Goal: Obtain resource: Download file/media

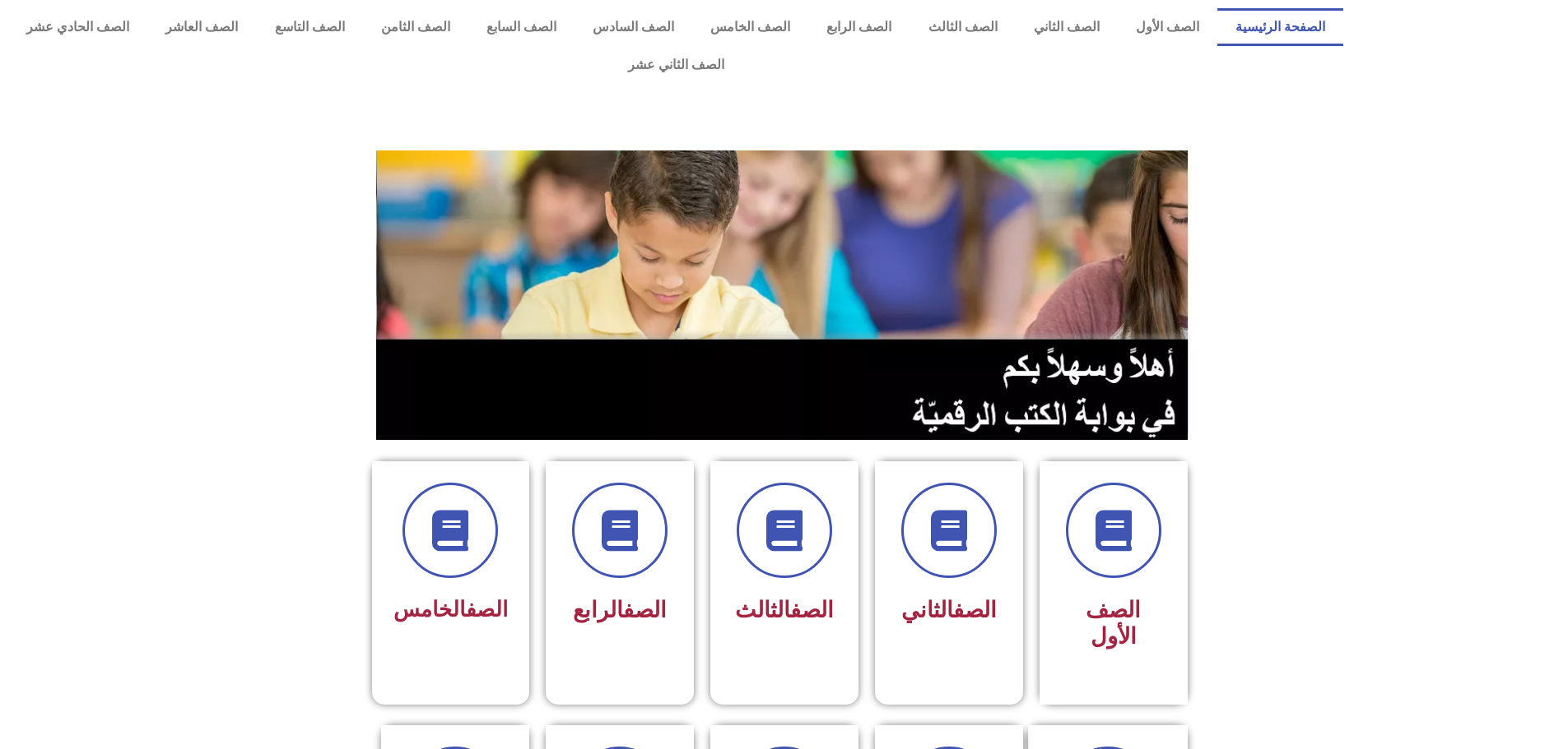
scroll to position [82, 0]
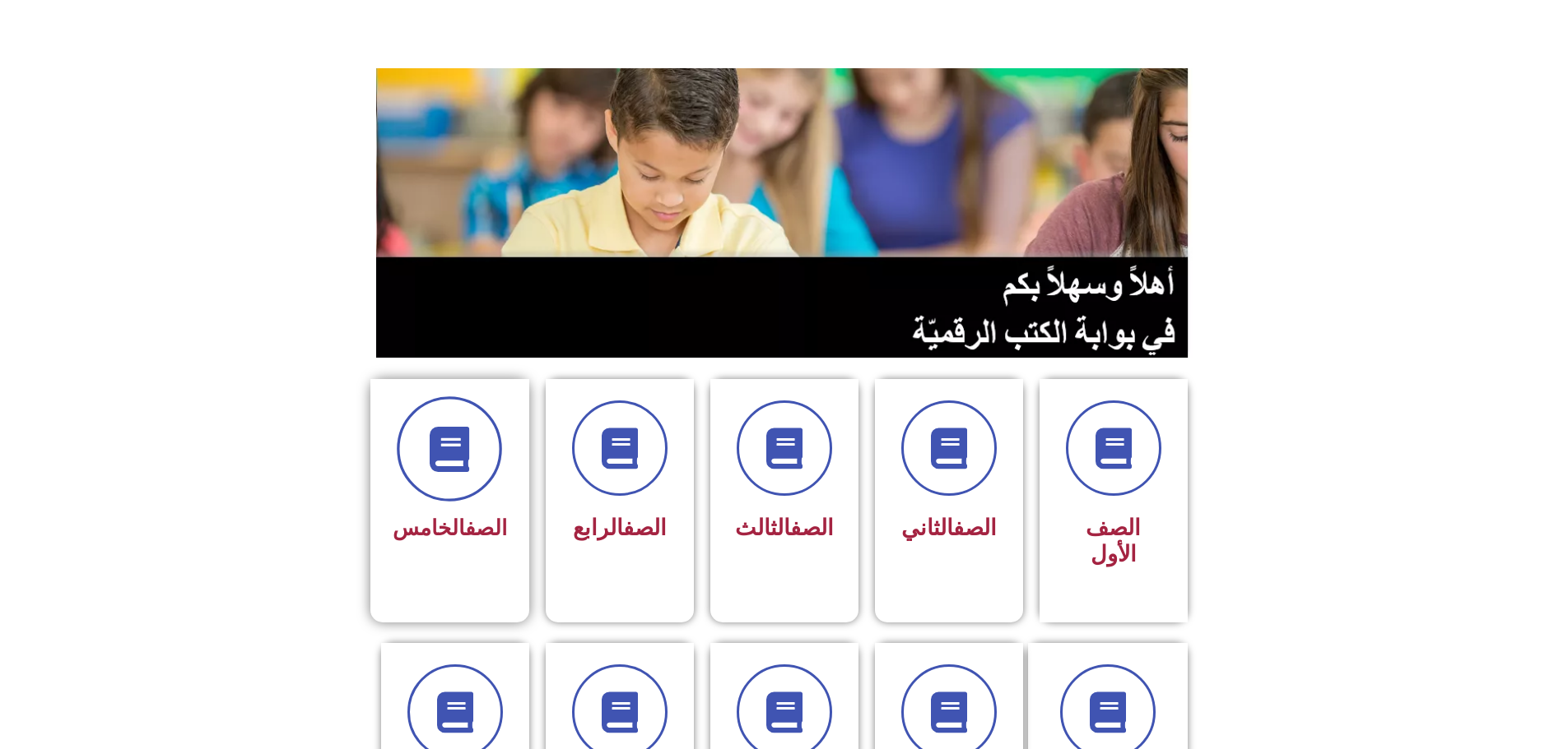
click at [433, 446] on span at bounding box center [450, 449] width 106 height 106
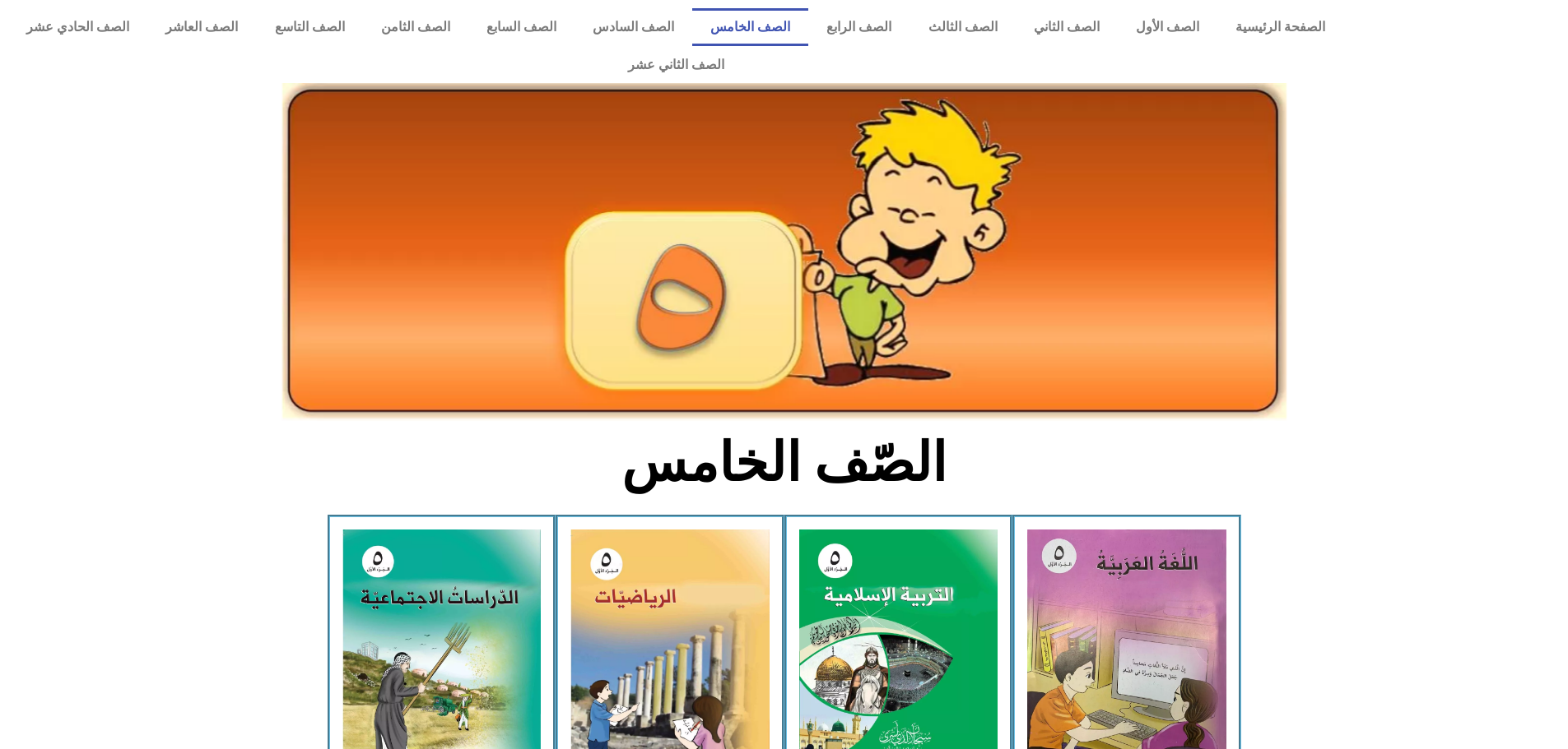
scroll to position [329, 0]
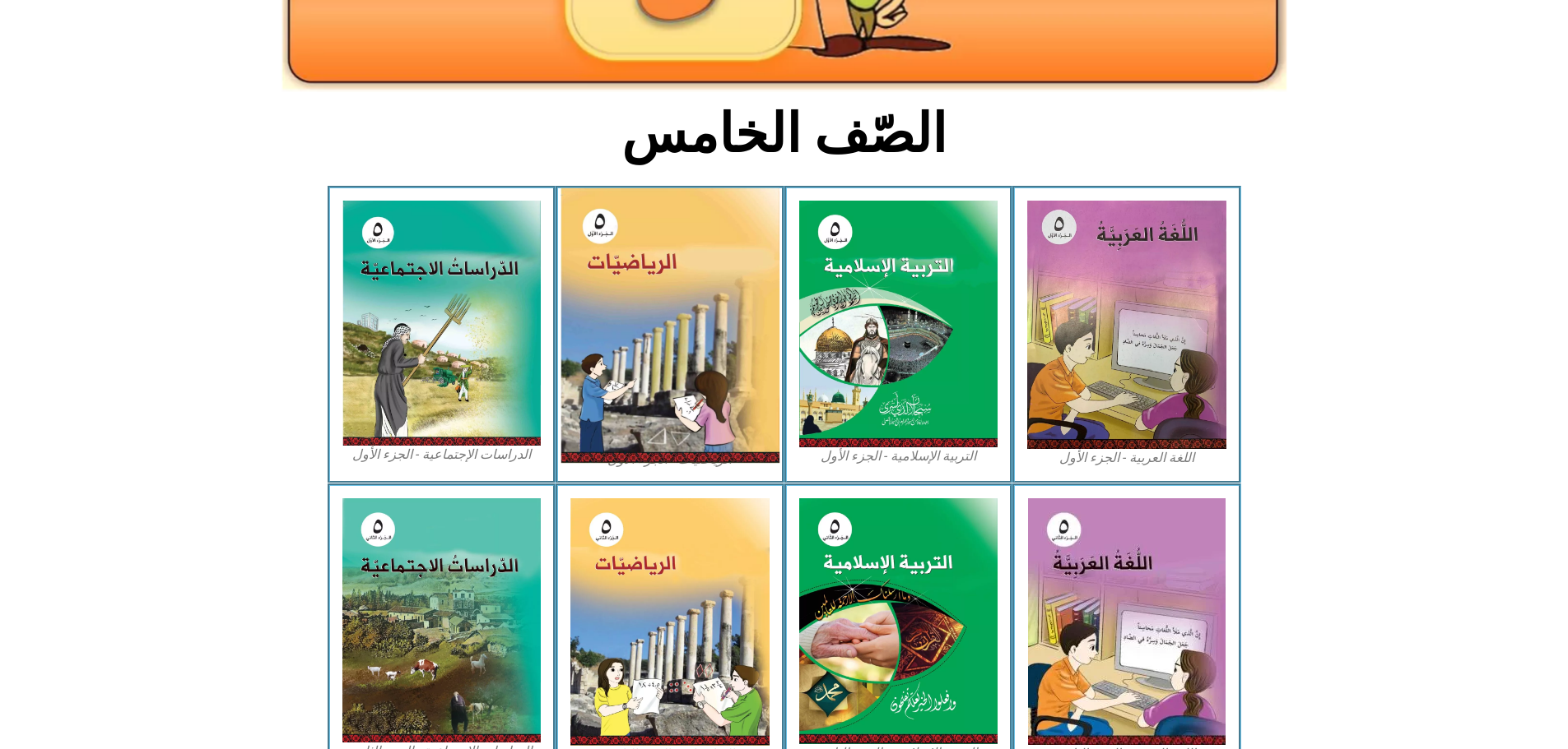
click at [679, 302] on img at bounding box center [669, 325] width 218 height 275
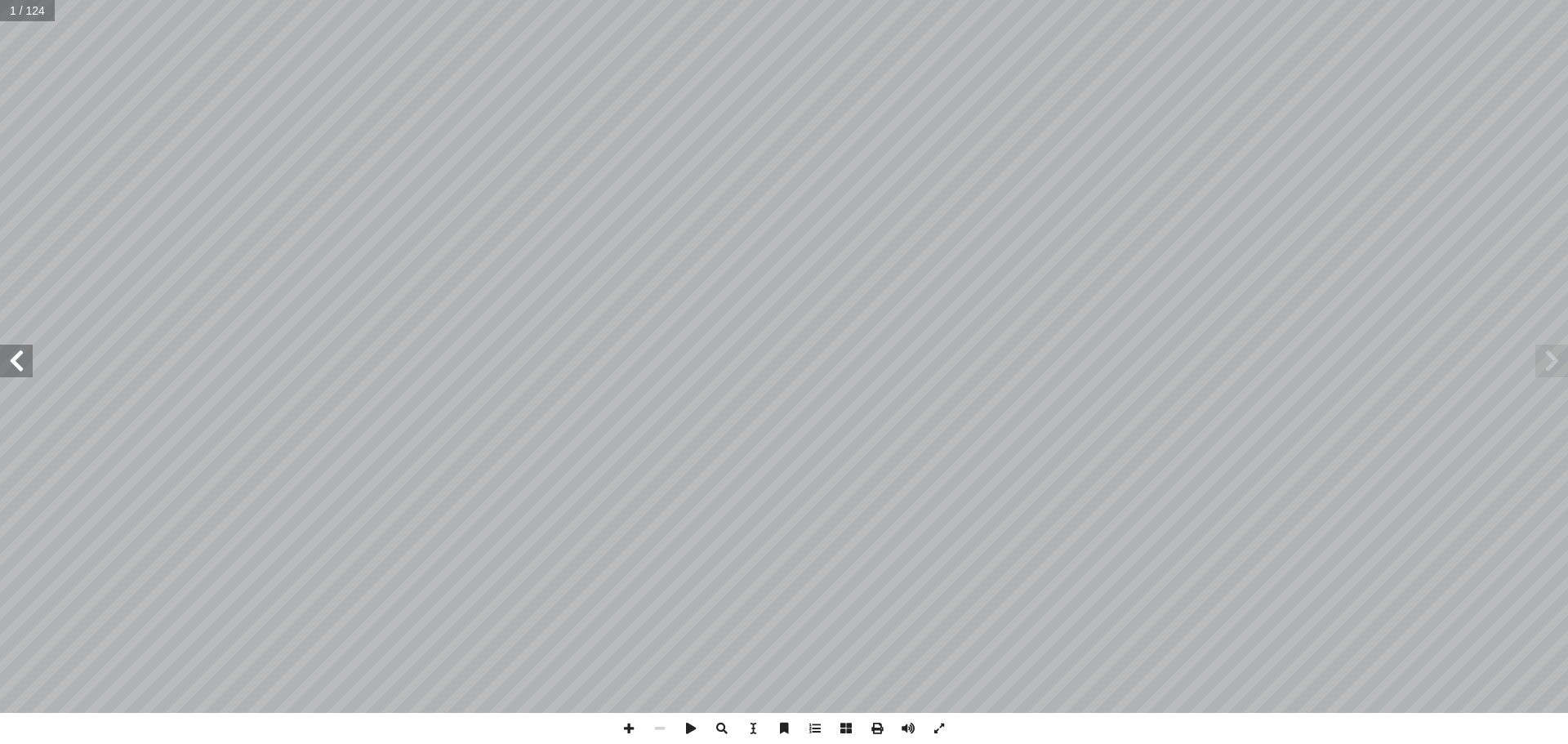
click at [22, 368] on span at bounding box center [17, 362] width 33 height 33
click at [22, 369] on span at bounding box center [17, 362] width 33 height 33
click at [23, 361] on span at bounding box center [17, 362] width 33 height 33
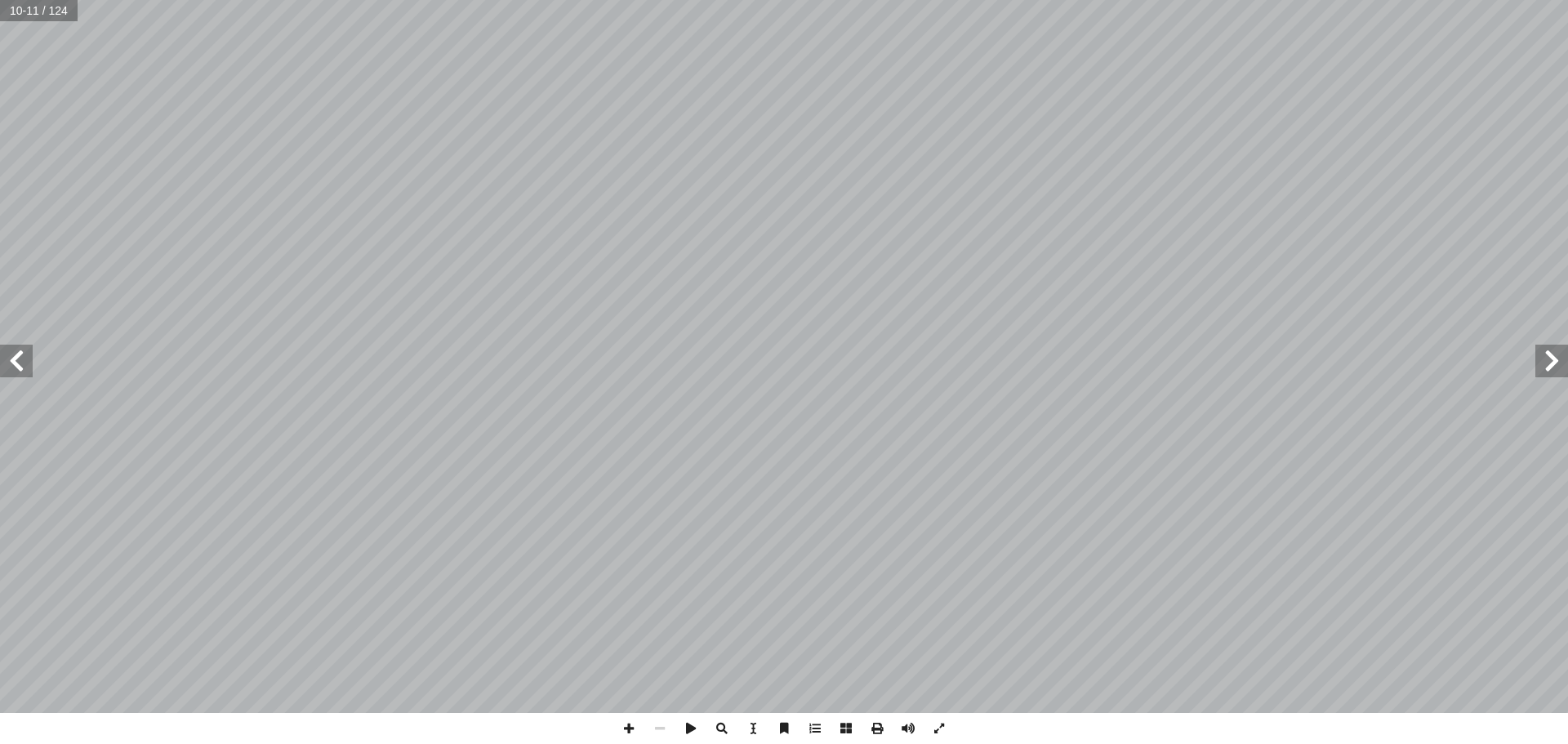
click at [23, 361] on span at bounding box center [17, 362] width 33 height 33
click at [1551, 367] on span at bounding box center [1552, 362] width 33 height 33
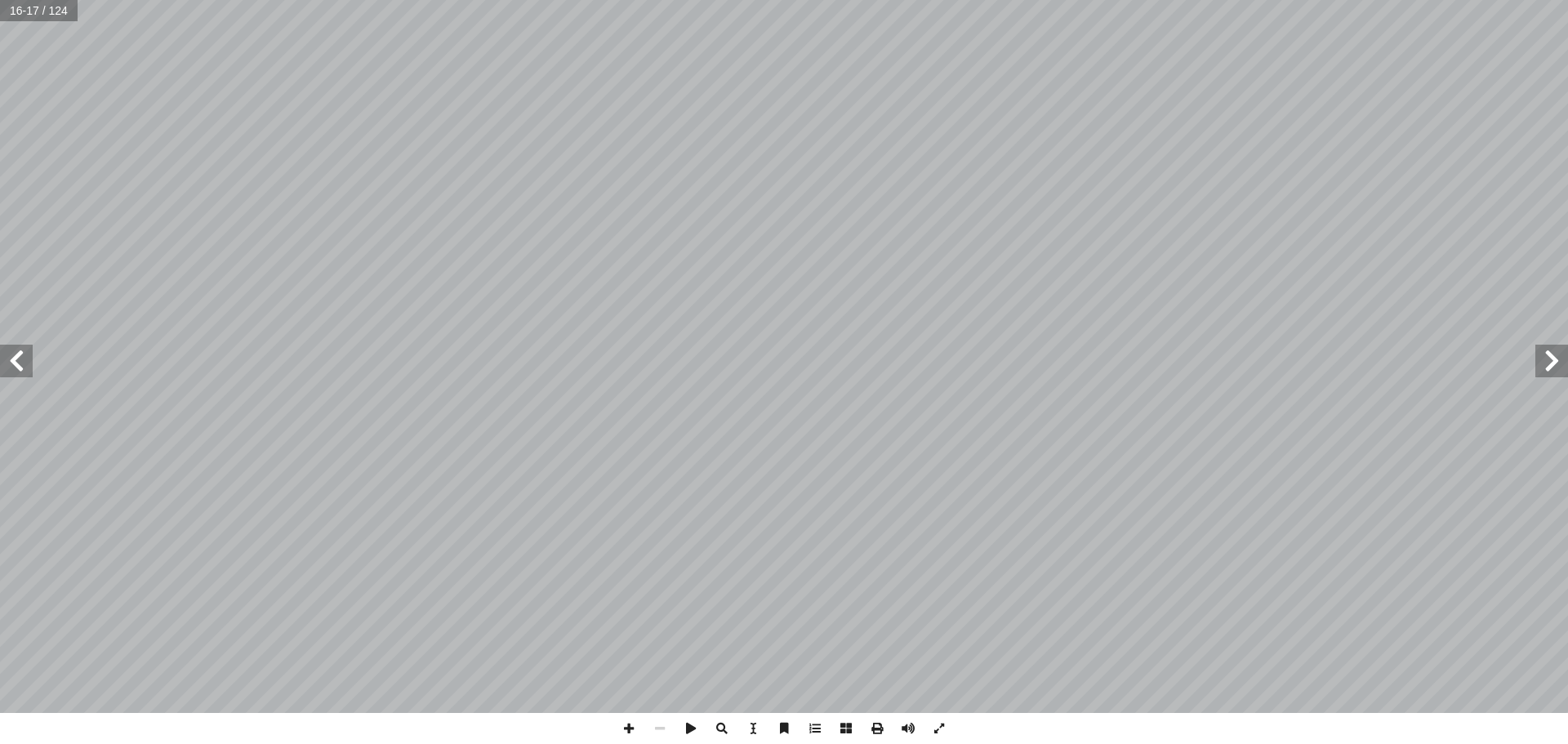
click at [1551, 367] on span at bounding box center [1552, 362] width 33 height 33
click at [878, 726] on span at bounding box center [877, 728] width 31 height 31
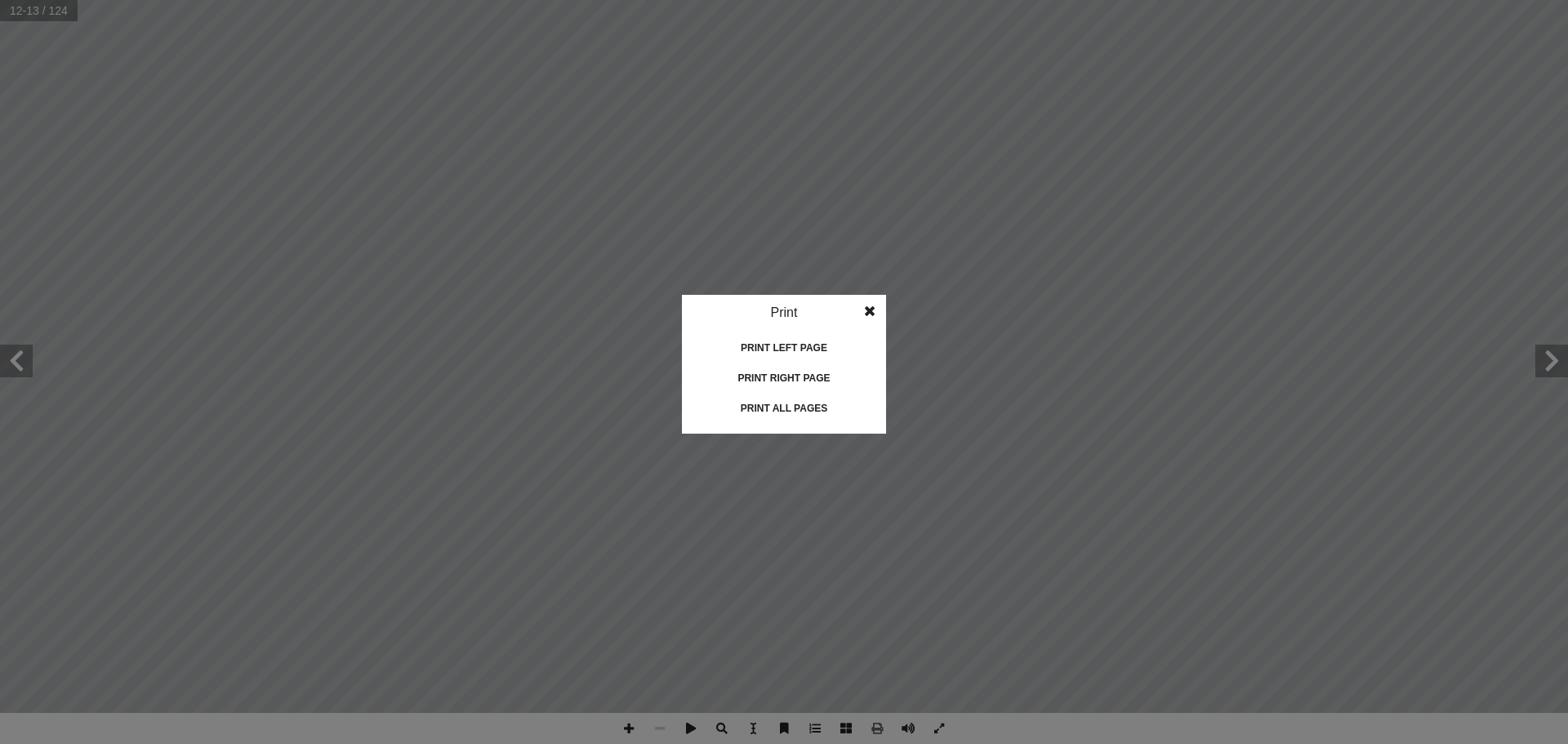
click at [800, 405] on div "Print all pages" at bounding box center [784, 408] width 163 height 26
